Goal: Navigation & Orientation: Find specific page/section

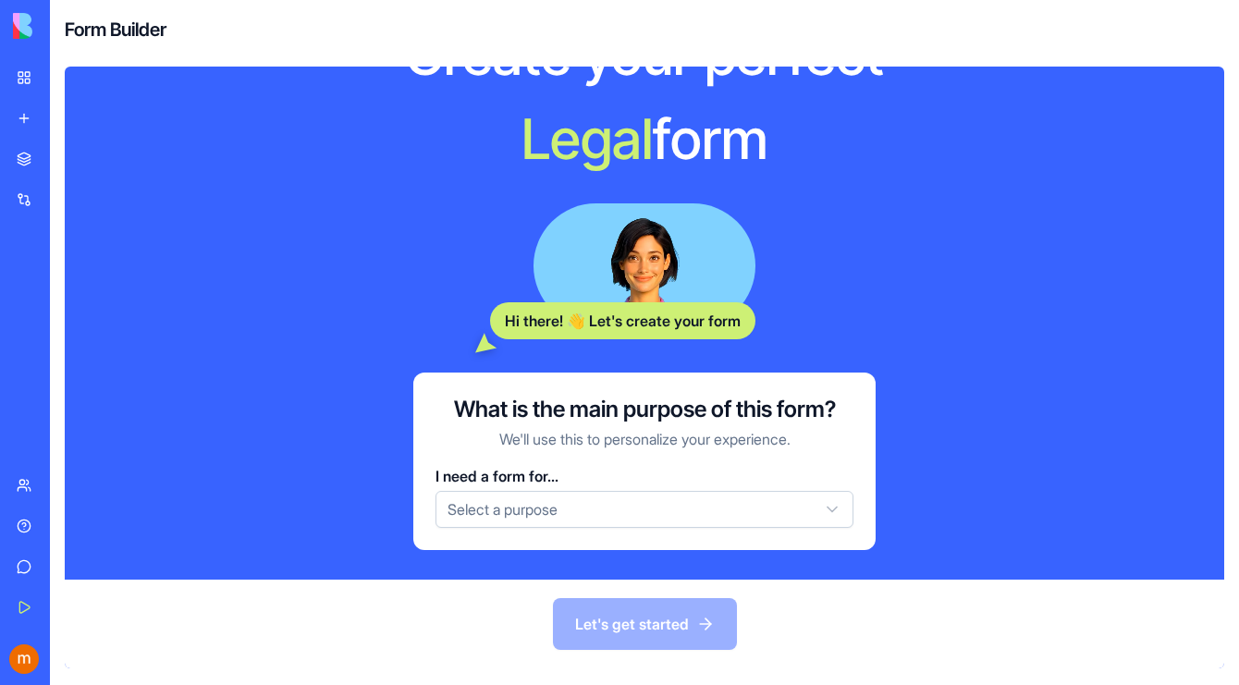
scroll to position [76, 0]
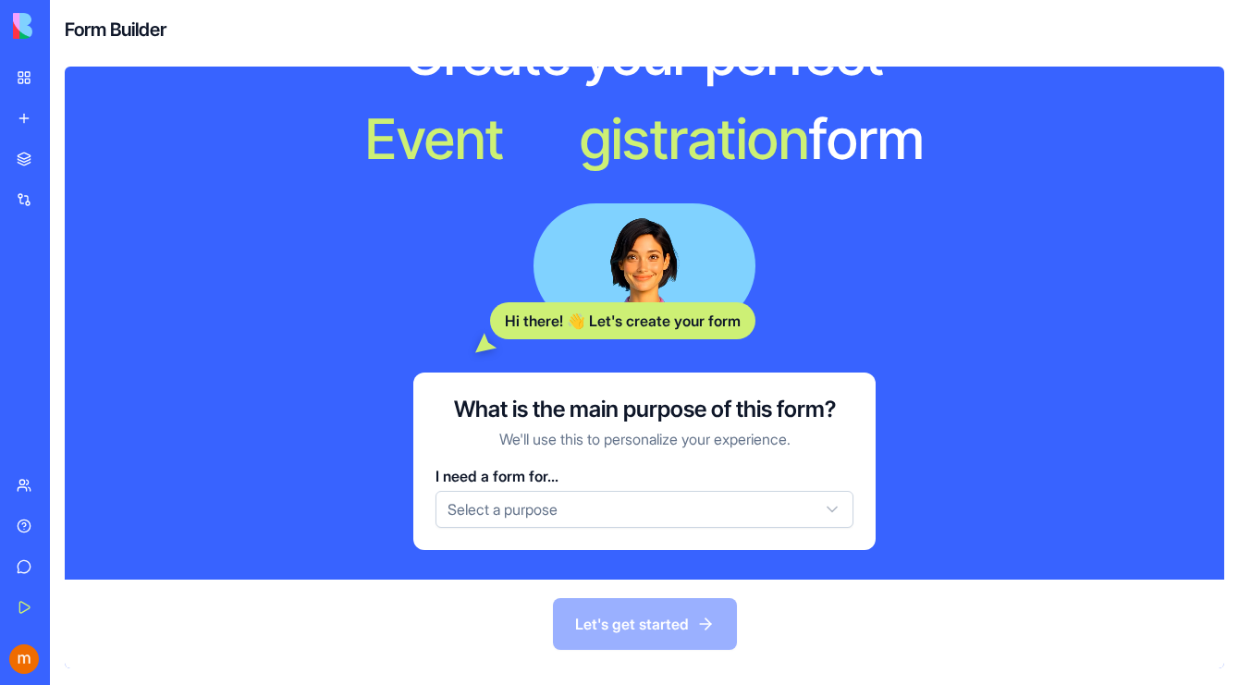
click at [537, 518] on html "BETA My Workspace New app Marketplace Integrations Recent AI Logo Generator TRY…" at bounding box center [619, 342] width 1239 height 685
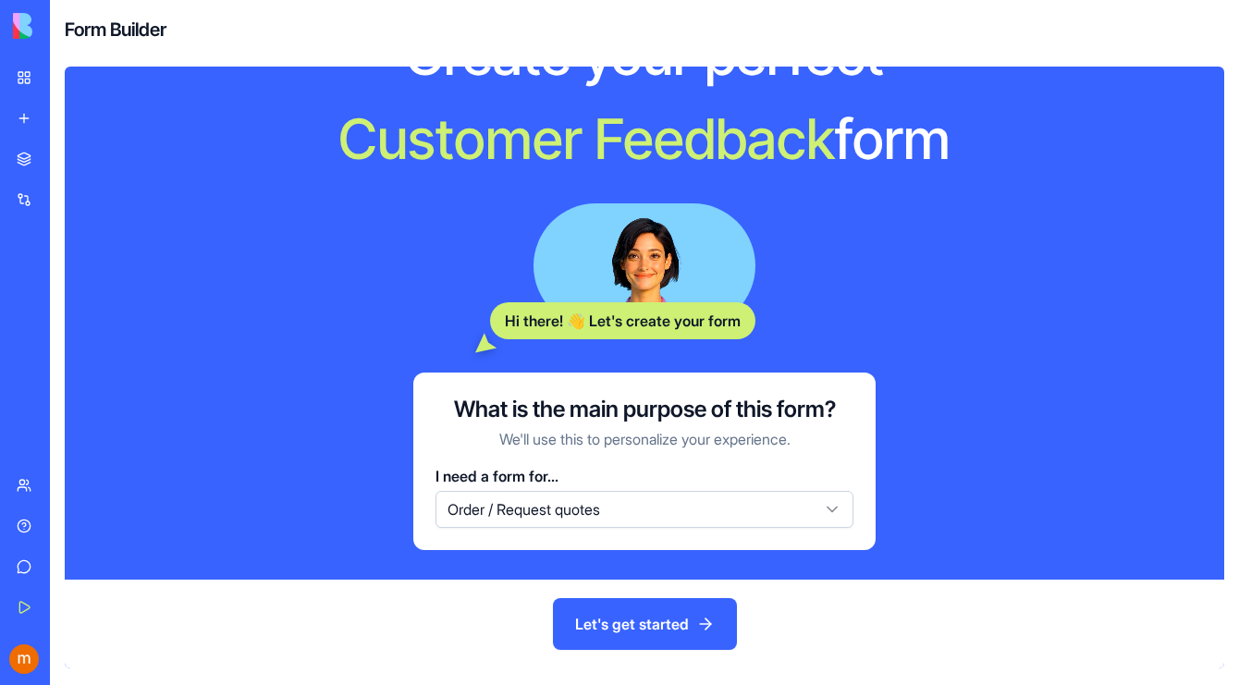
click at [666, 617] on button "Let's get started" at bounding box center [645, 624] width 184 height 52
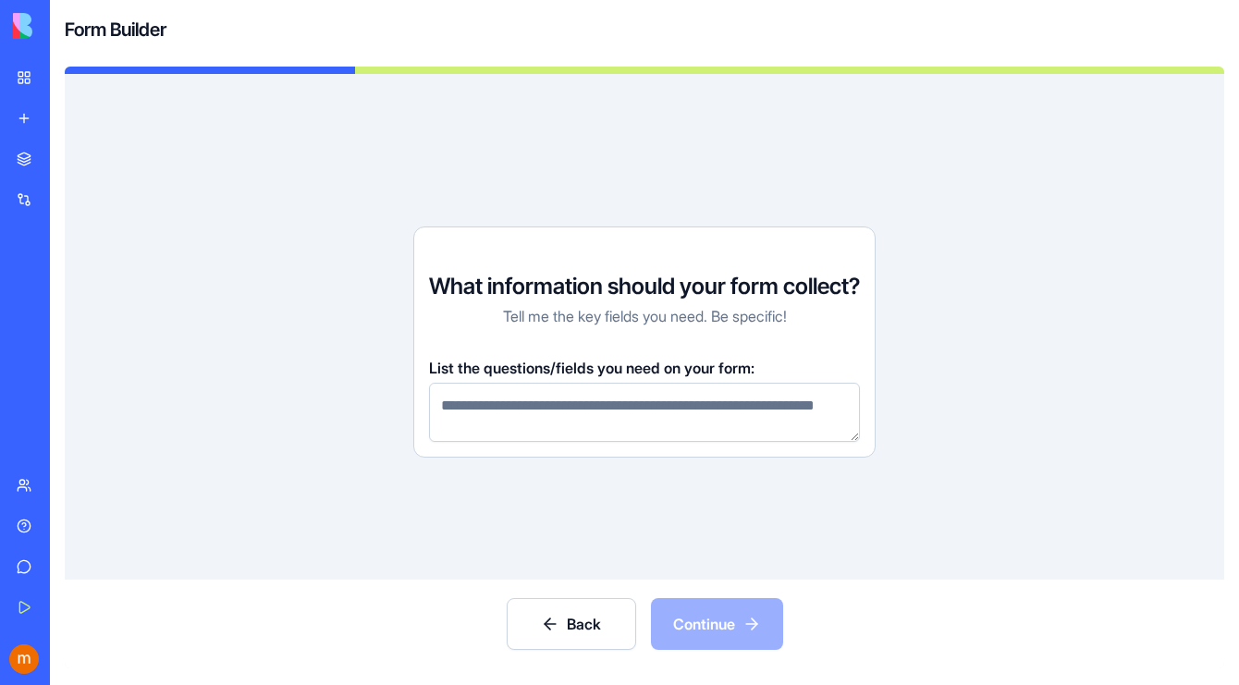
click at [580, 630] on button "Back" at bounding box center [571, 624] width 129 height 52
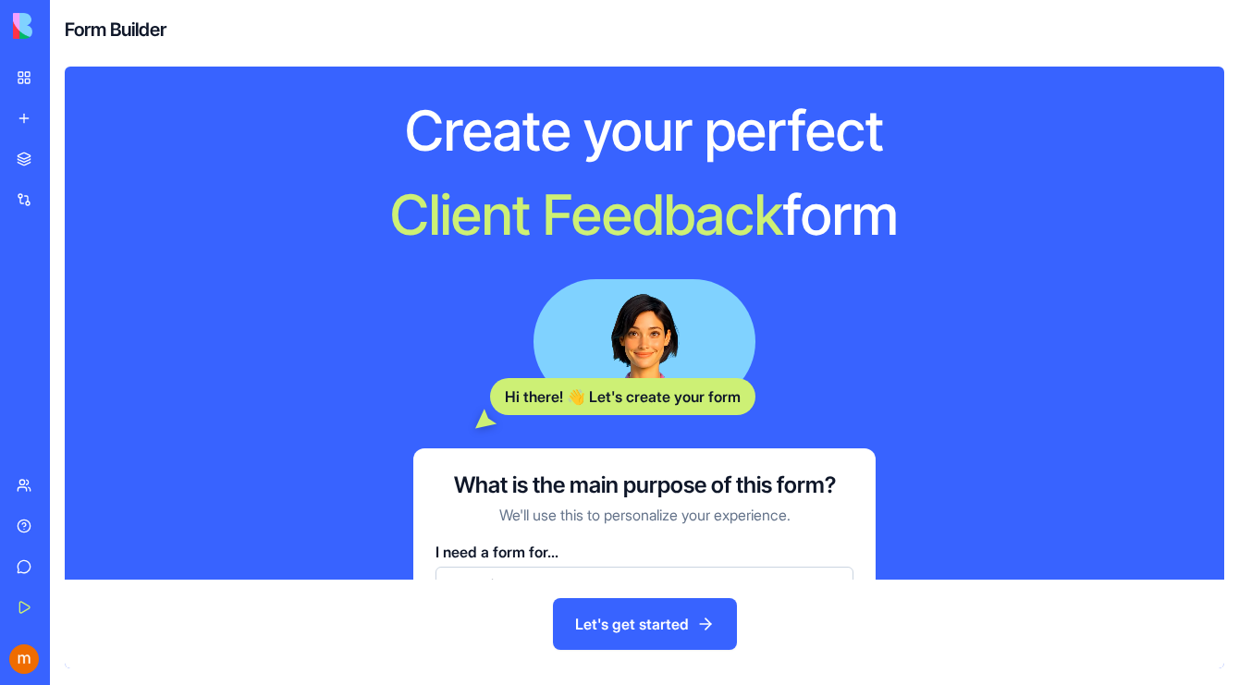
click at [32, 83] on link "My Workspace" at bounding box center [43, 77] width 74 height 37
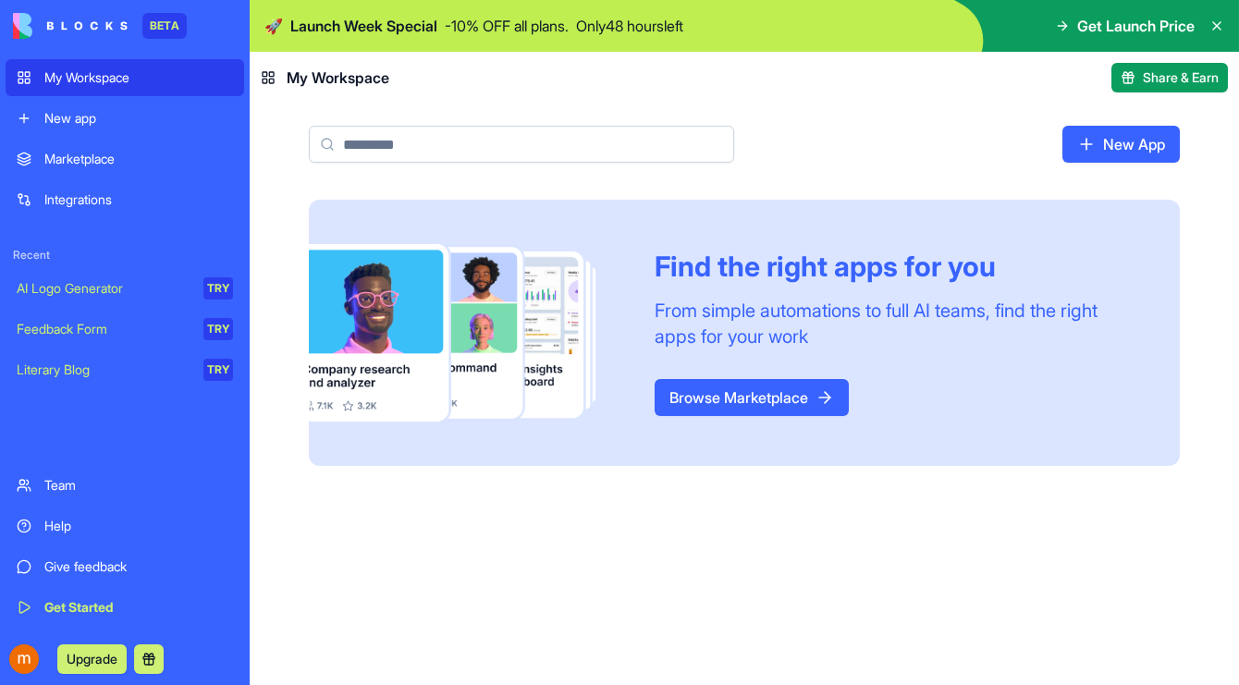
click at [725, 395] on link "Browse Marketplace" at bounding box center [751, 397] width 194 height 37
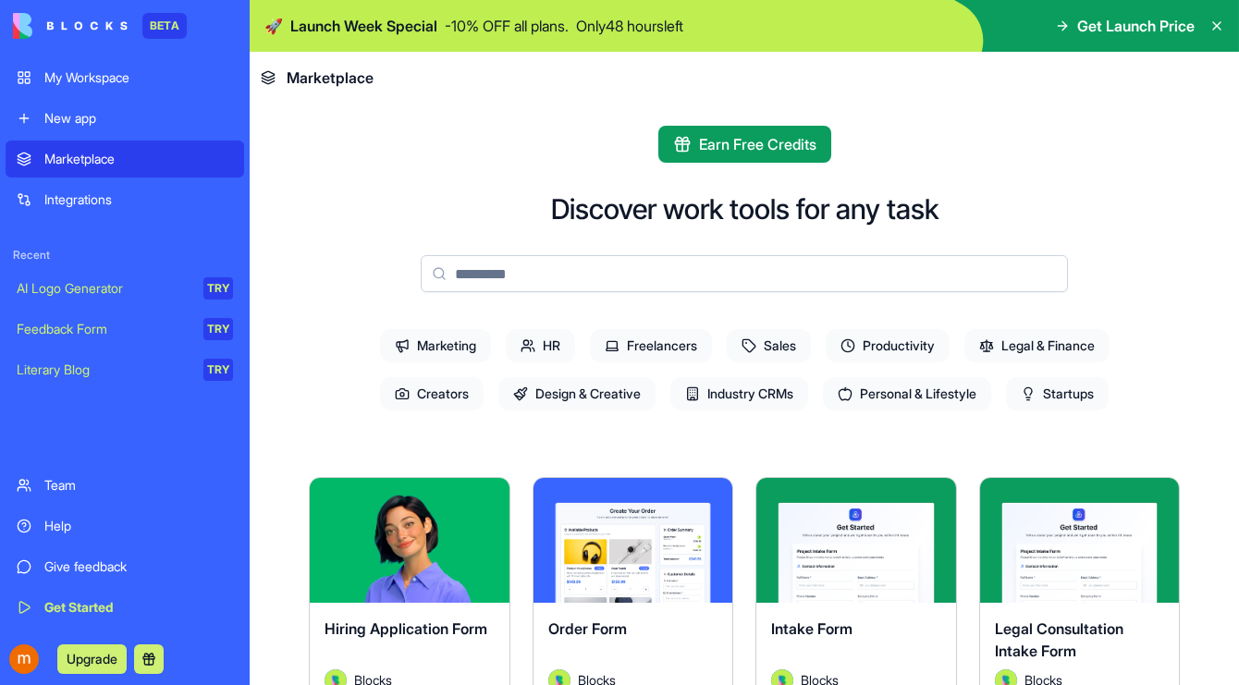
click at [85, 288] on div "AI Logo Generator" at bounding box center [104, 288] width 174 height 18
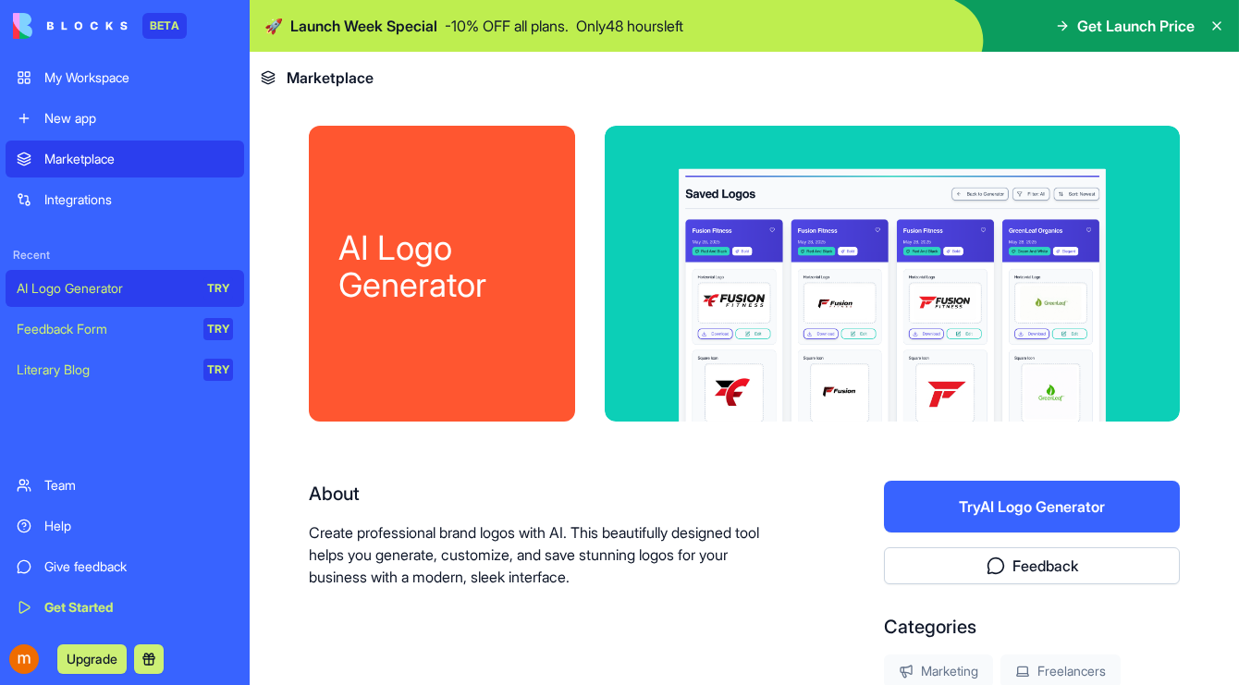
click at [104, 72] on div "My Workspace" at bounding box center [138, 77] width 189 height 18
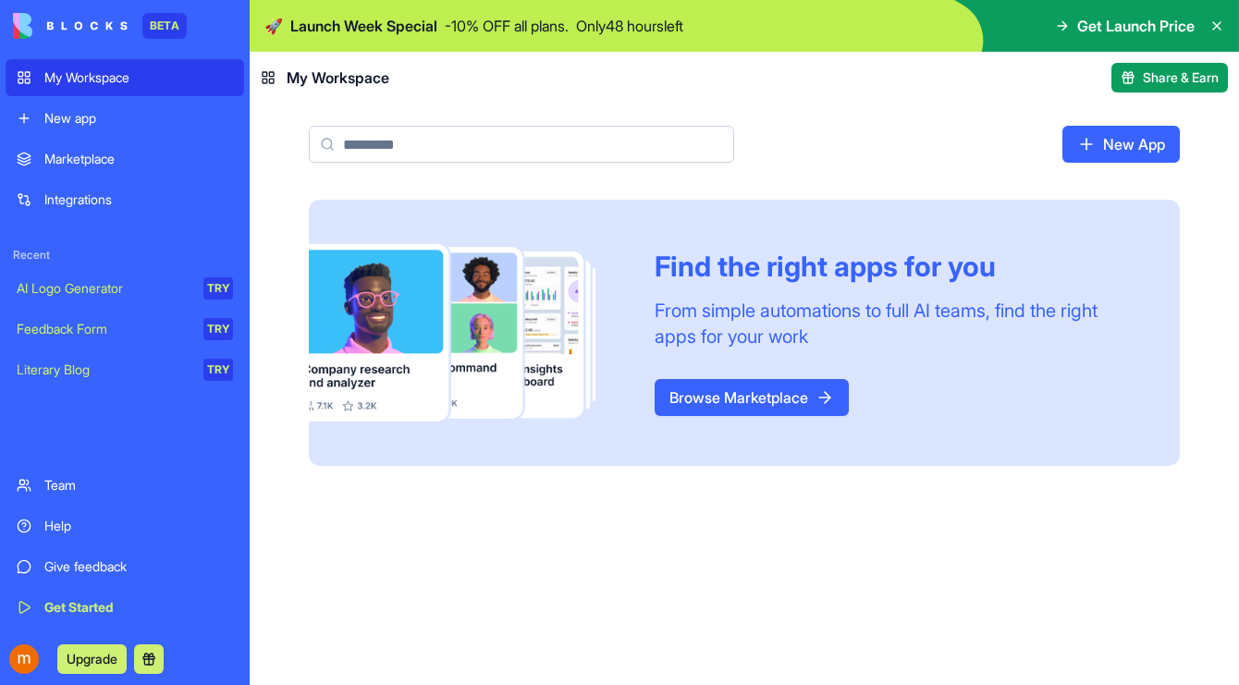
click at [71, 493] on div "Team" at bounding box center [138, 485] width 189 height 18
